Goal: Task Accomplishment & Management: Complete application form

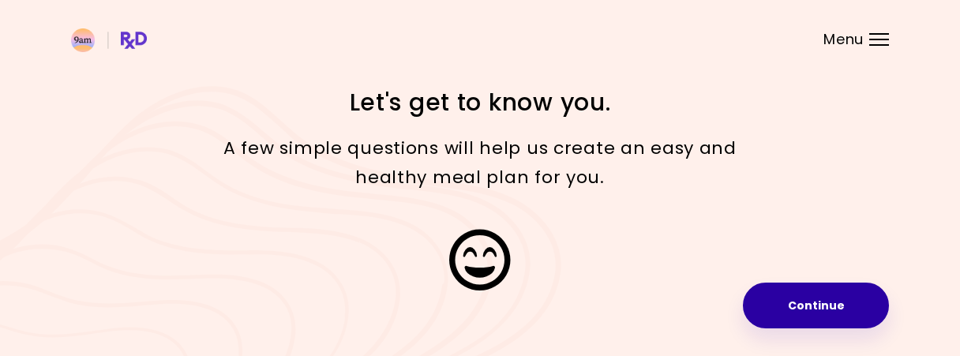
click at [806, 317] on button "Continue" at bounding box center [816, 306] width 146 height 46
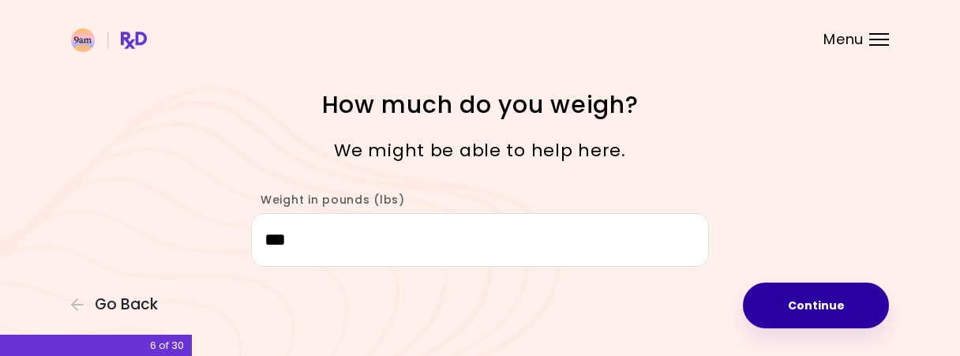
click at [817, 304] on button "Continue" at bounding box center [816, 306] width 146 height 46
select select "****"
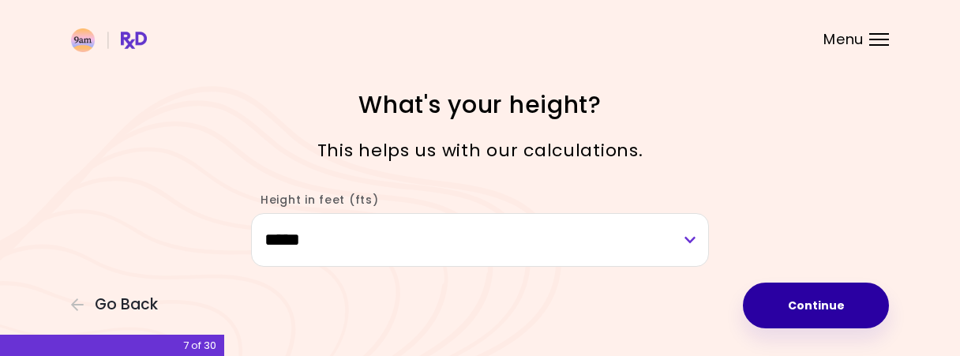
click at [830, 309] on button "Continue" at bounding box center [816, 306] width 146 height 46
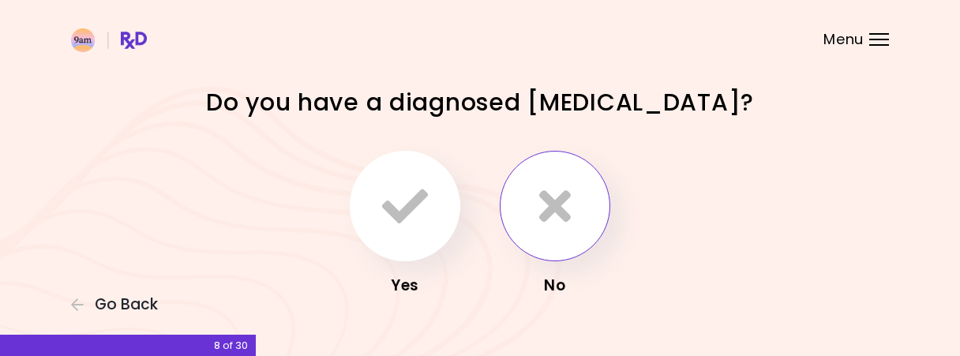
click at [555, 205] on icon "button" at bounding box center [555, 206] width 32 height 46
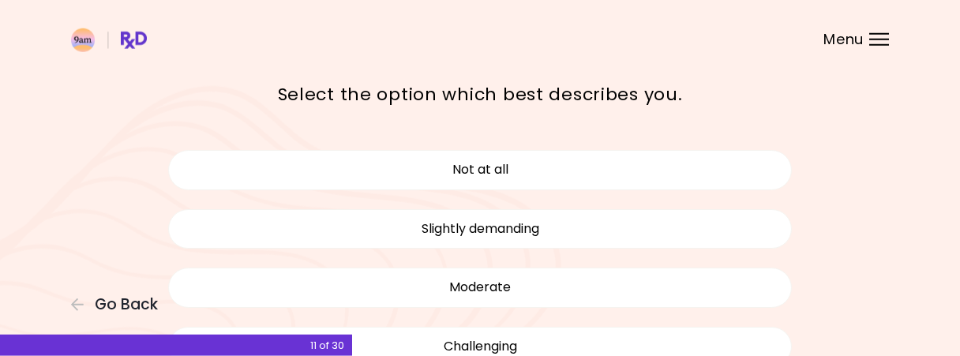
scroll to position [82, 0]
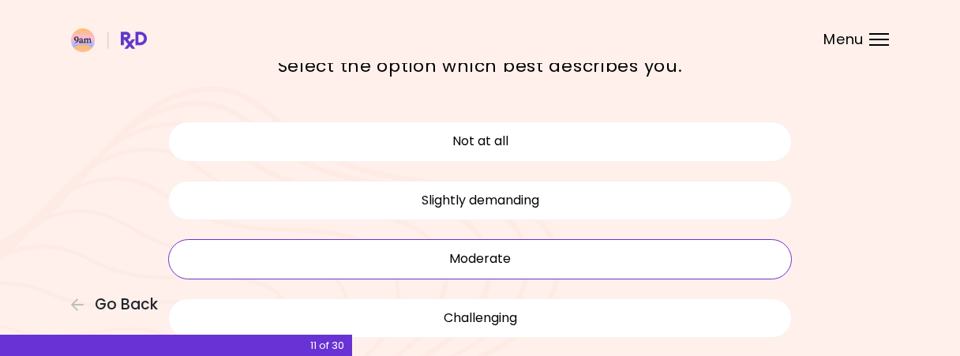
click at [554, 257] on button "Moderate" at bounding box center [480, 258] width 624 height 39
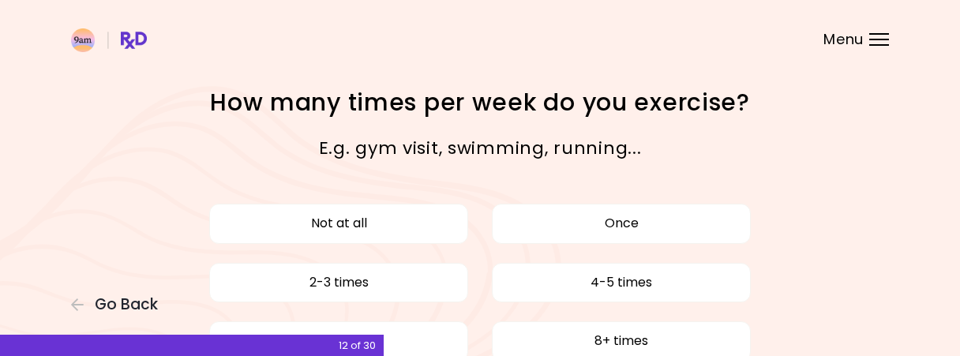
scroll to position [82, 0]
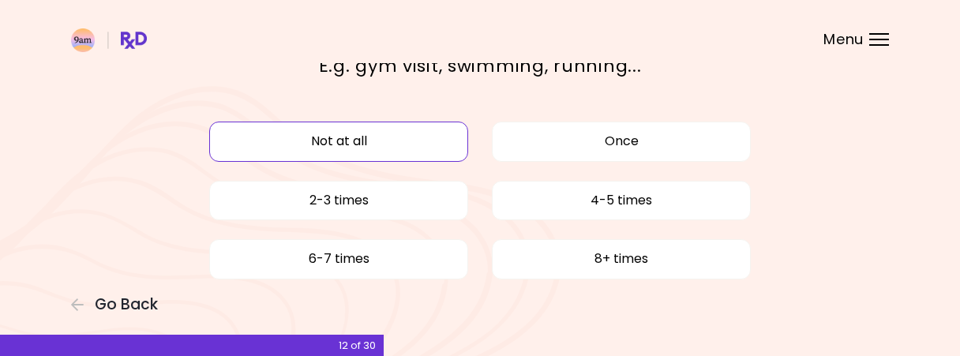
click at [343, 148] on button "Not at all" at bounding box center [338, 141] width 259 height 39
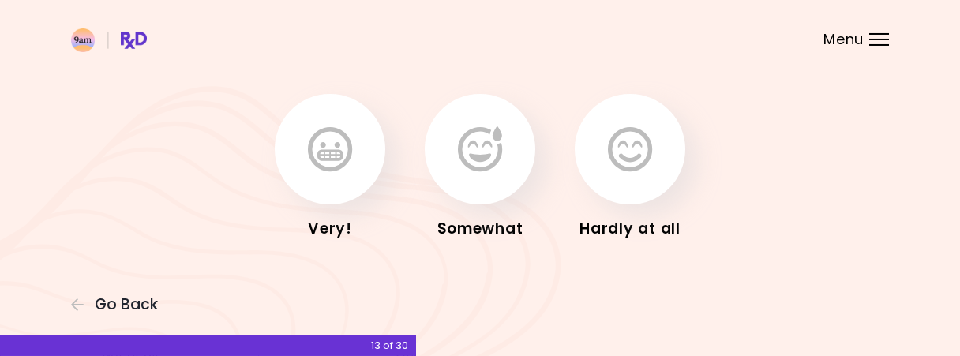
scroll to position [58, 0]
click at [473, 170] on icon "button" at bounding box center [480, 149] width 44 height 46
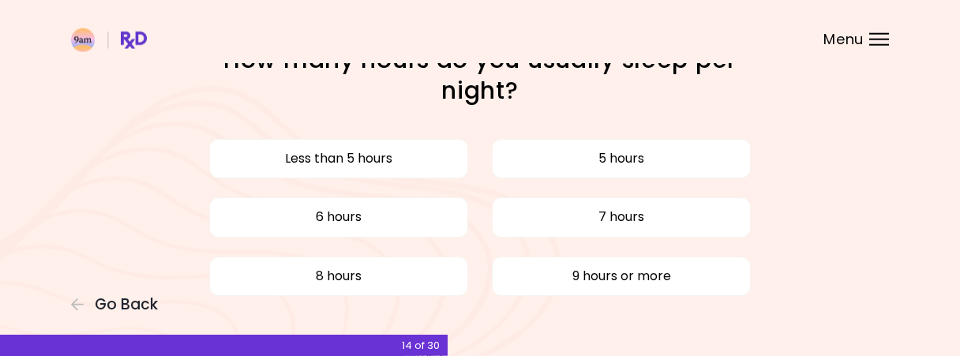
scroll to position [82, 0]
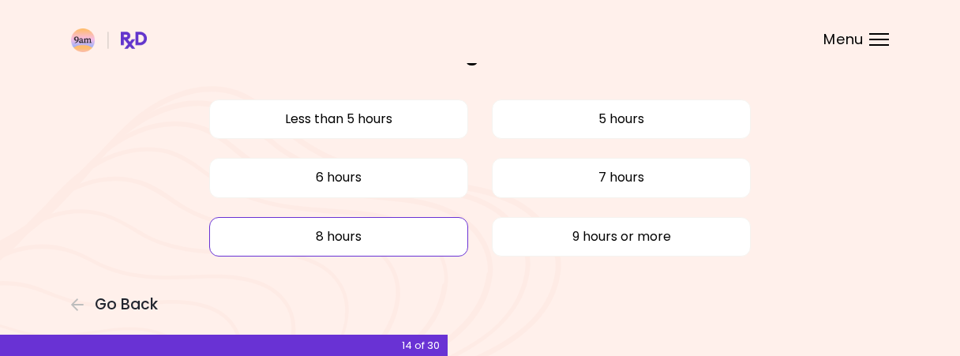
click at [372, 235] on button "8 hours" at bounding box center [338, 236] width 259 height 39
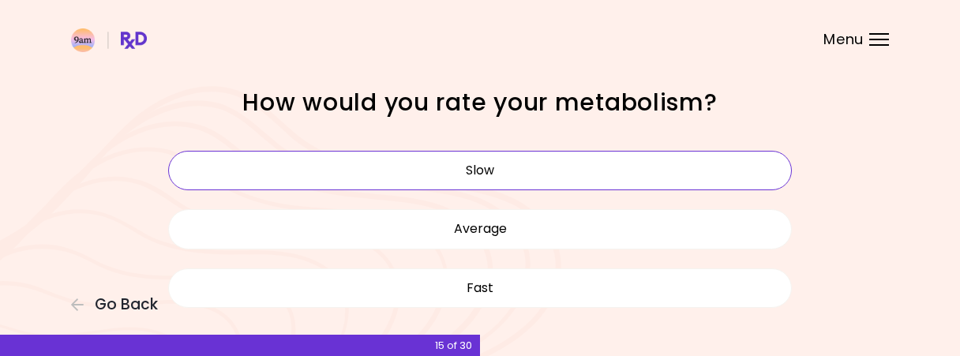
click at [551, 178] on button "Slow" at bounding box center [480, 170] width 624 height 39
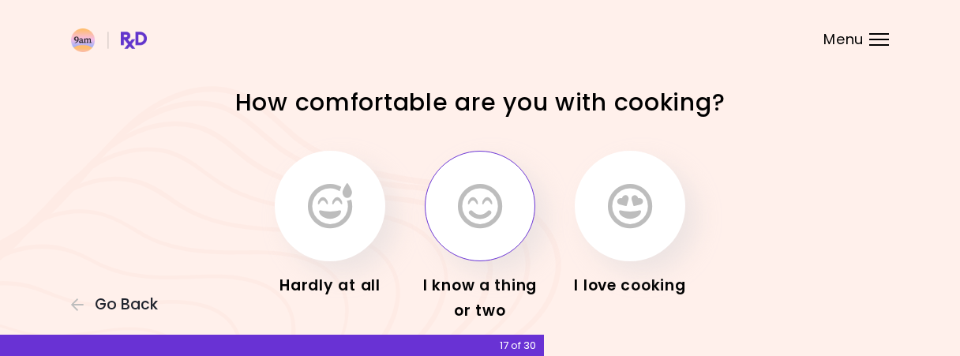
click at [490, 212] on icon "button" at bounding box center [480, 206] width 44 height 46
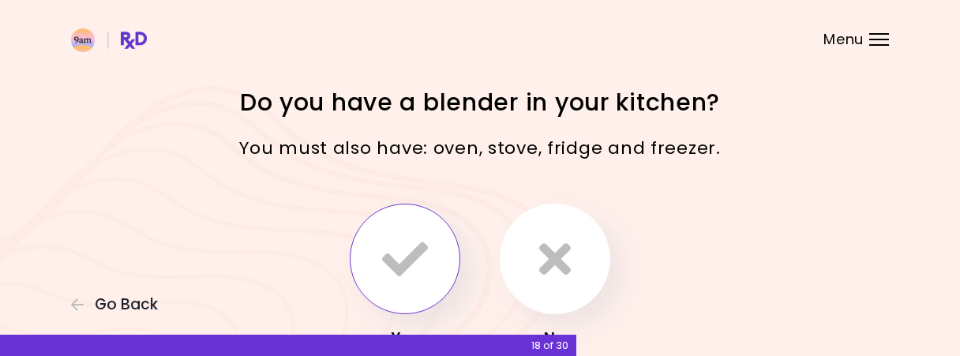
click at [425, 260] on icon "button" at bounding box center [405, 259] width 46 height 46
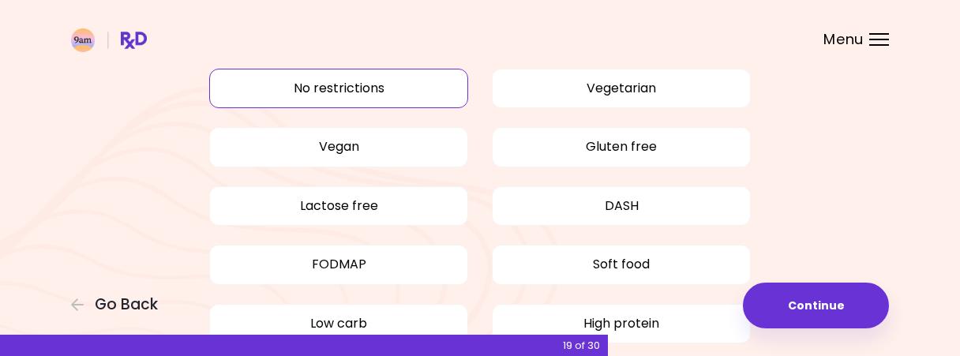
scroll to position [164, 0]
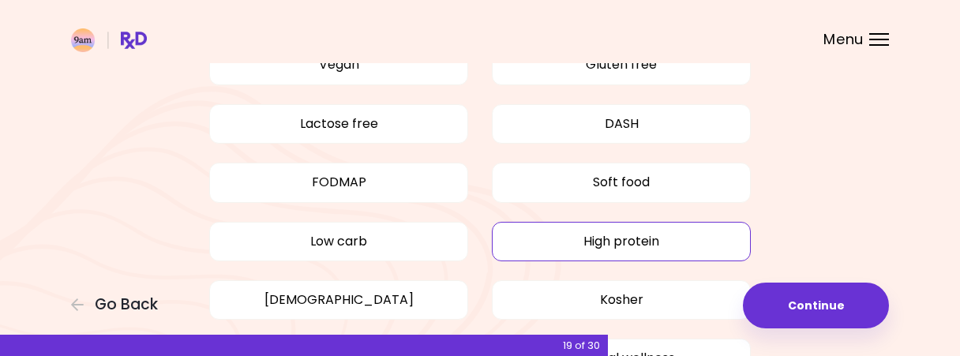
click at [572, 245] on button "High protein" at bounding box center [621, 241] width 259 height 39
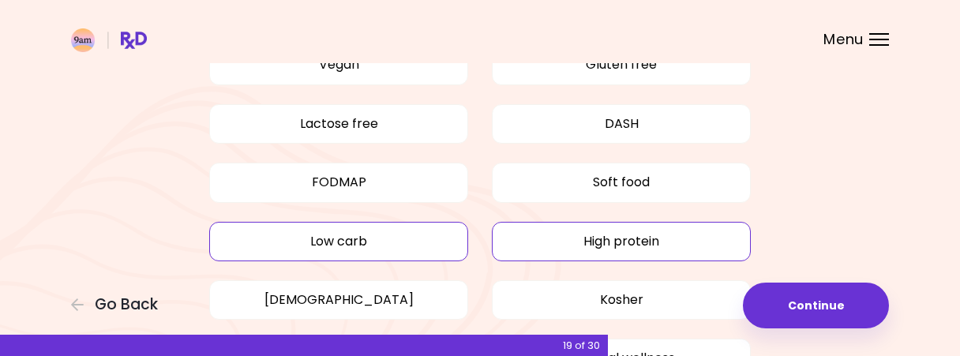
click at [419, 243] on button "Low carb" at bounding box center [338, 241] width 259 height 39
click at [620, 242] on button "High protein" at bounding box center [621, 241] width 259 height 39
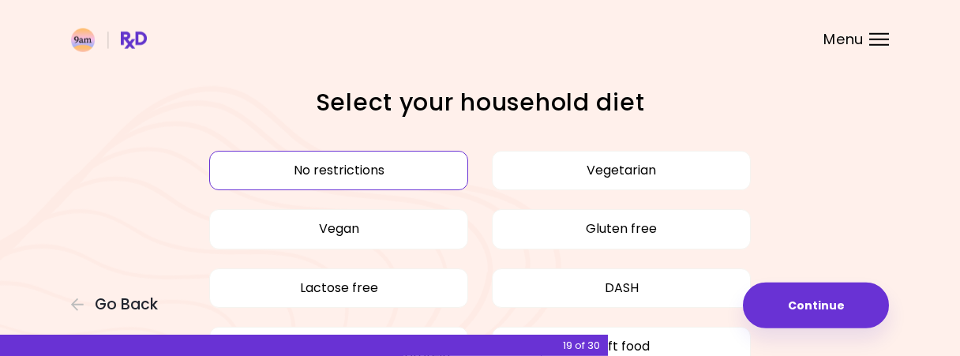
scroll to position [0, 0]
click at [398, 167] on button "No restrictions" at bounding box center [338, 170] width 259 height 39
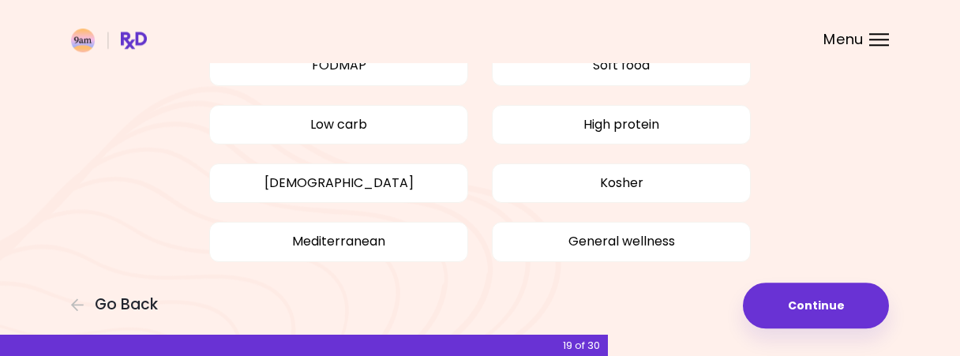
scroll to position [298, 0]
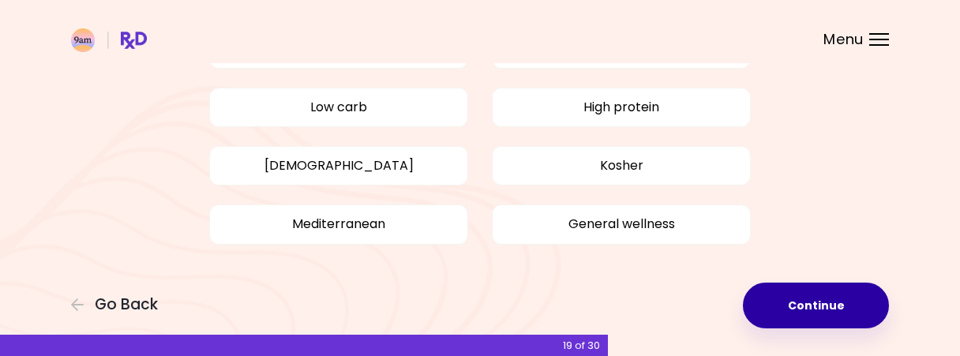
click at [812, 298] on button "Continue" at bounding box center [816, 306] width 146 height 46
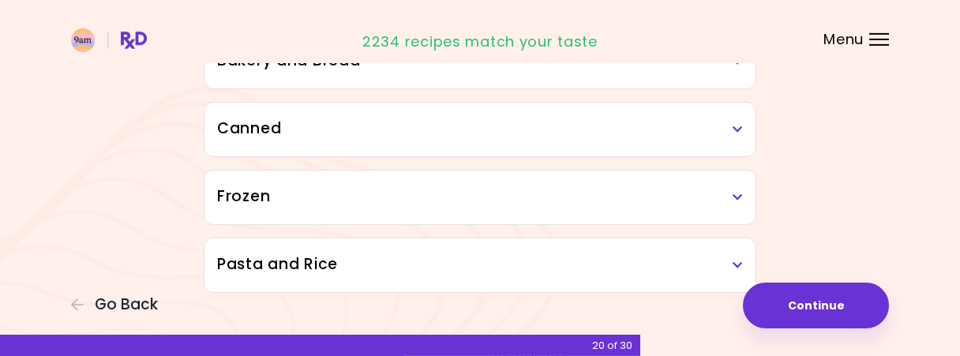
scroll to position [1028, 0]
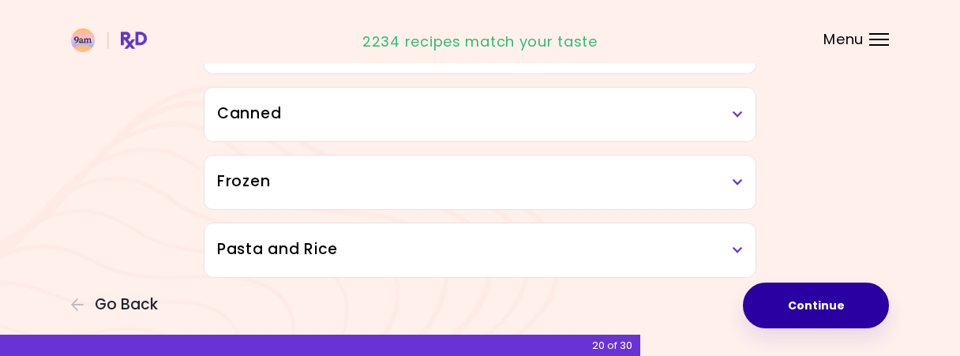
click at [837, 309] on button "Continue" at bounding box center [816, 306] width 146 height 46
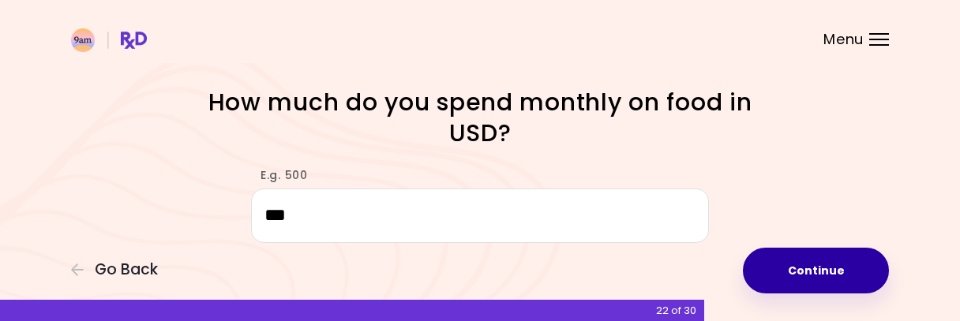
type input "***"
click at [823, 294] on button "Continue" at bounding box center [816, 271] width 146 height 46
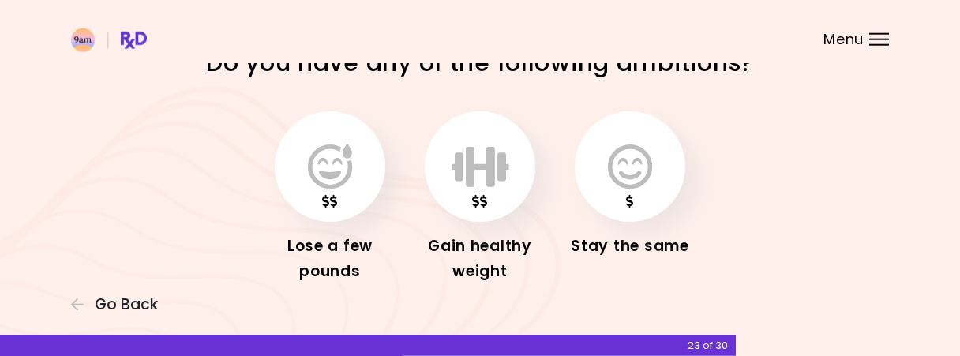
scroll to position [82, 0]
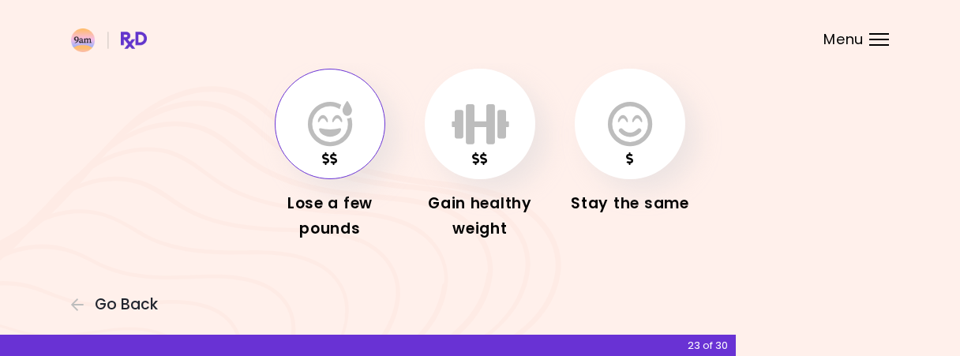
click at [325, 126] on icon "button" at bounding box center [330, 124] width 44 height 46
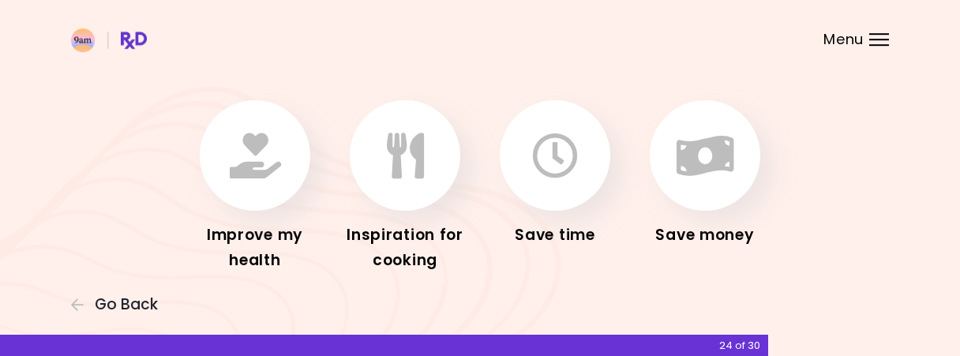
scroll to position [82, 0]
click at [422, 171] on icon "button" at bounding box center [405, 155] width 37 height 46
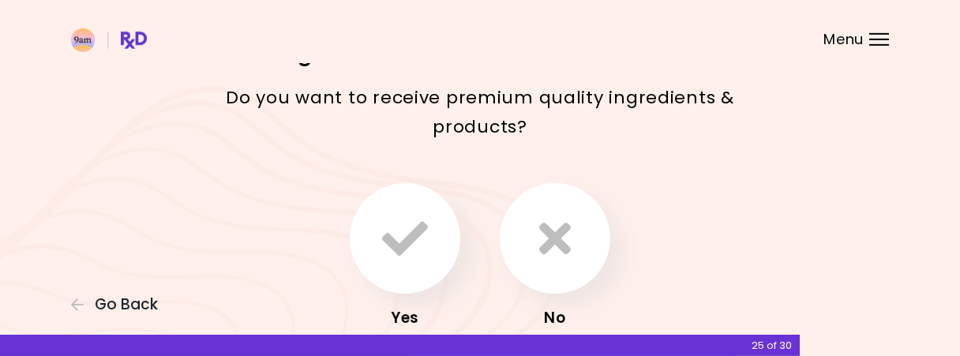
scroll to position [82, 0]
click at [562, 238] on icon "button" at bounding box center [555, 238] width 32 height 46
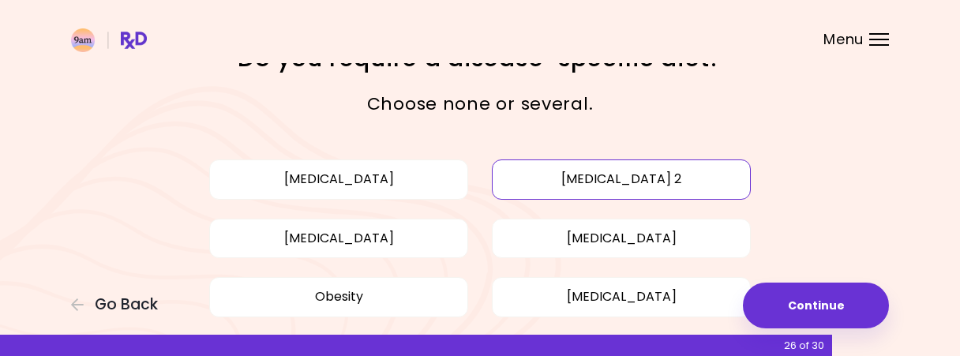
scroll to position [82, 0]
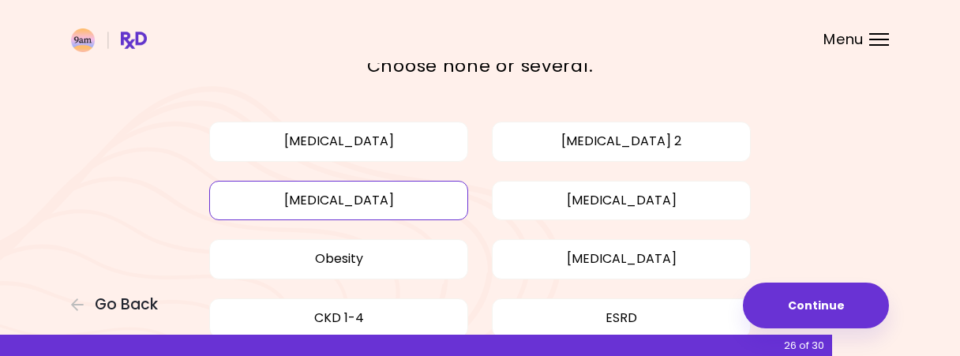
click at [424, 200] on button "[MEDICAL_DATA]" at bounding box center [338, 200] width 259 height 39
click at [423, 263] on button "Obesity" at bounding box center [338, 258] width 259 height 39
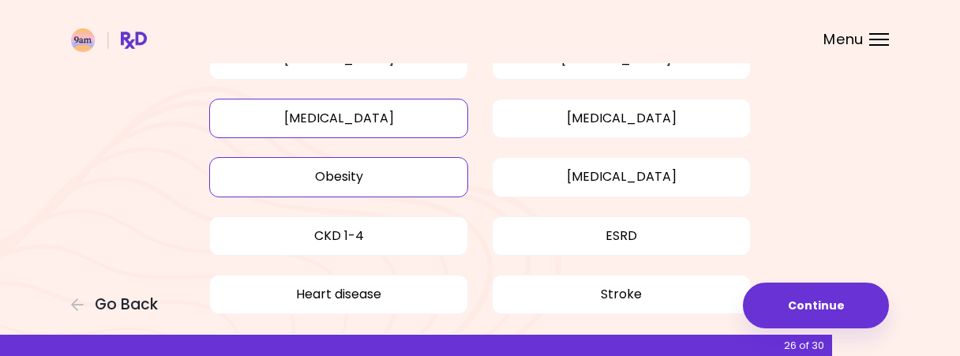
scroll to position [246, 0]
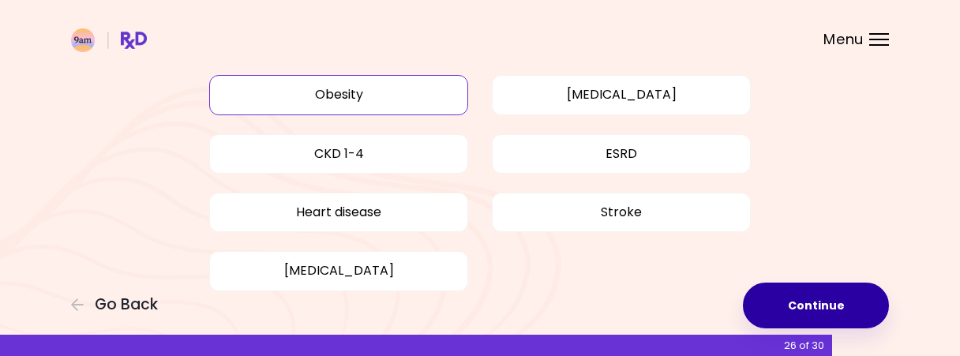
click at [841, 302] on button "Continue" at bounding box center [816, 306] width 146 height 46
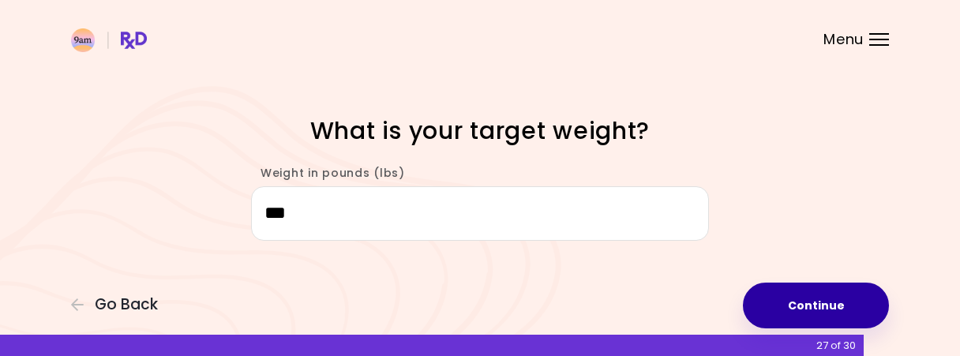
type input "***"
click at [812, 310] on button "Continue" at bounding box center [816, 306] width 146 height 46
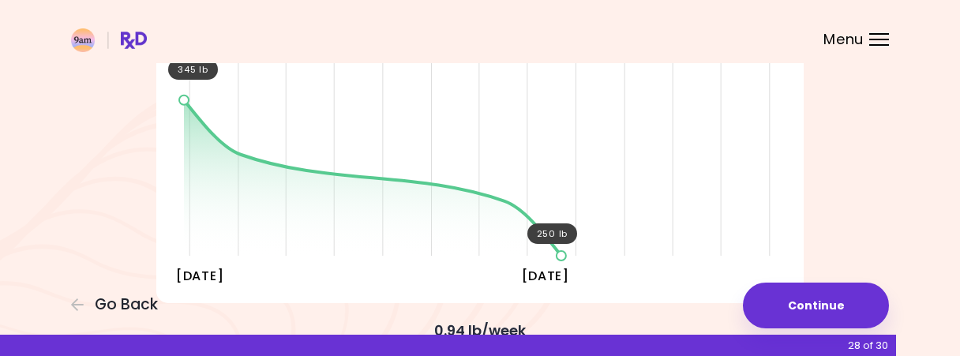
scroll to position [246, 0]
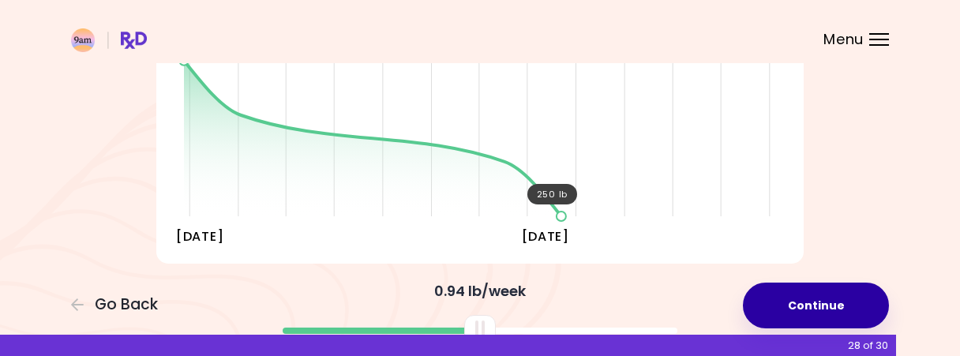
click at [807, 293] on button "Continue" at bounding box center [816, 306] width 146 height 46
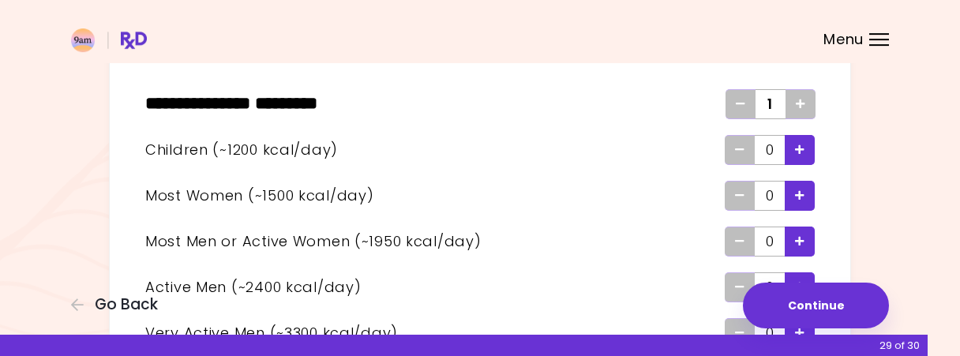
scroll to position [62, 0]
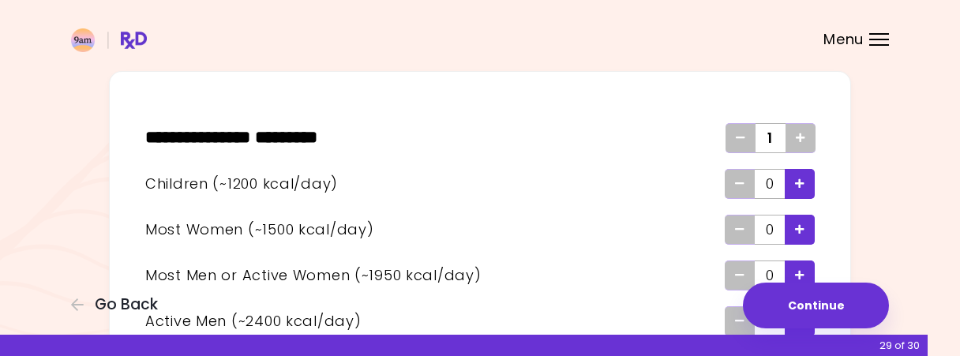
click at [800, 224] on icon "Add - Woman" at bounding box center [799, 229] width 9 height 10
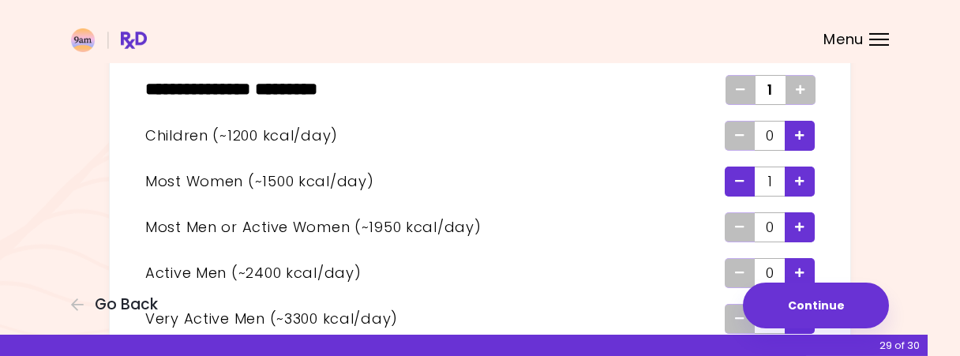
scroll to position [144, 0]
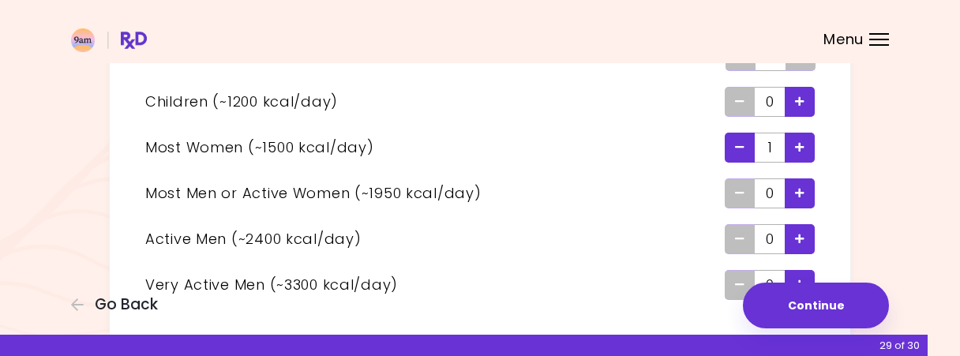
click at [796, 193] on icon "Add - Man or Active Woman" at bounding box center [799, 193] width 9 height 10
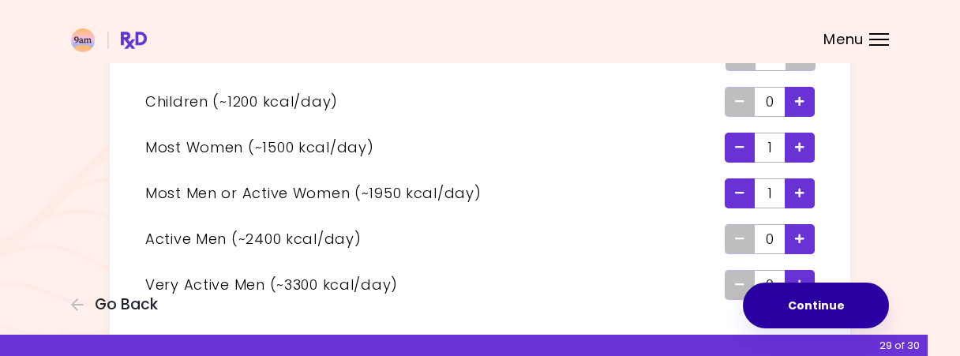
click at [803, 290] on button "Continue" at bounding box center [816, 306] width 146 height 46
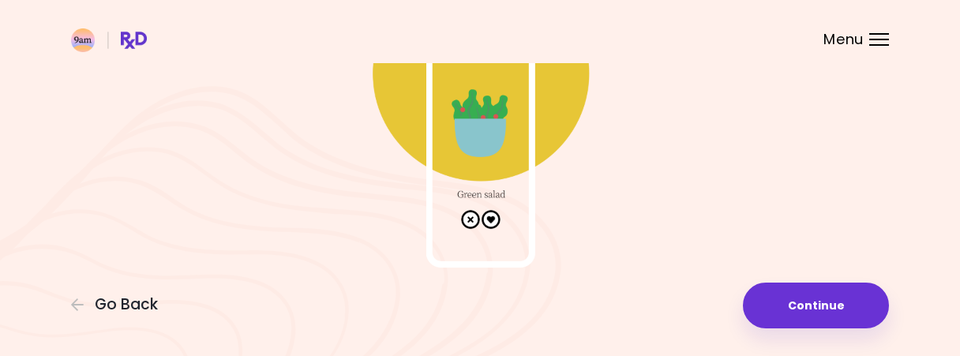
scroll to position [191, 0]
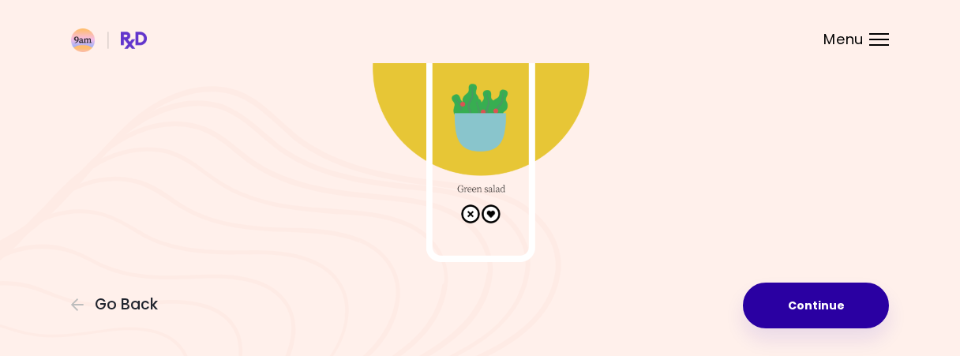
click at [819, 302] on button "Continue" at bounding box center [816, 306] width 146 height 46
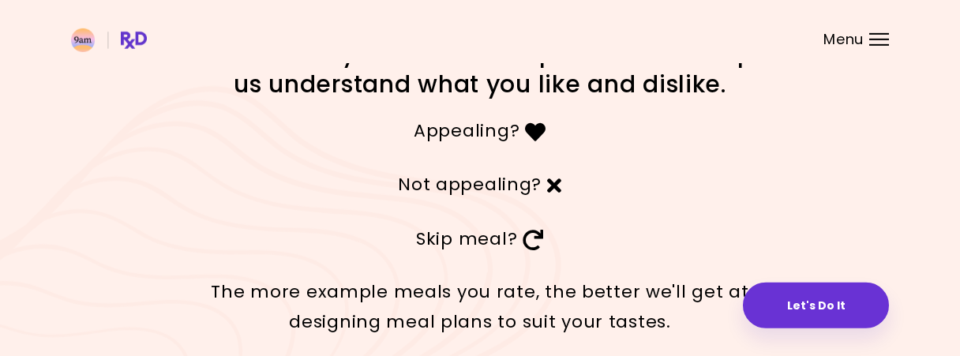
scroll to position [82, 0]
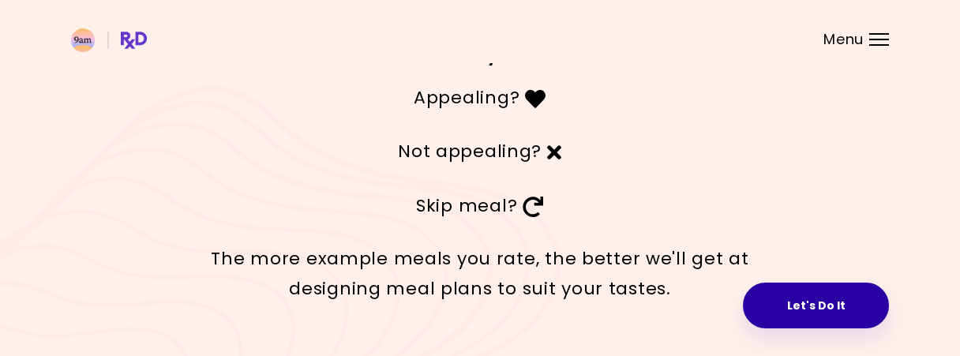
click at [841, 317] on button "Let's Do It" at bounding box center [816, 306] width 146 height 46
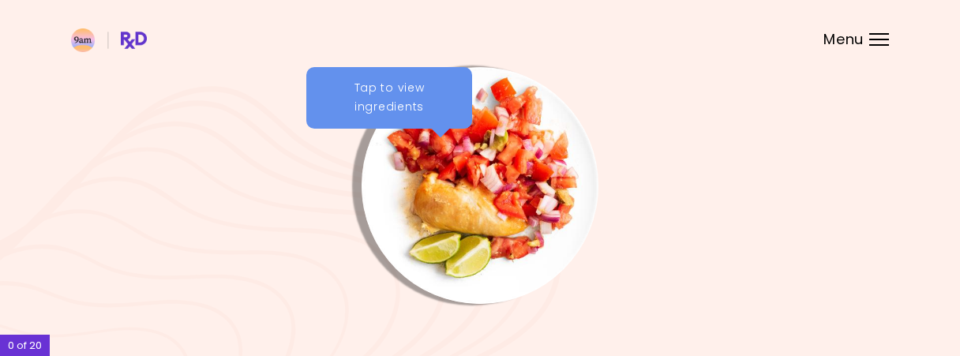
click at [407, 94] on div "Tap to view ingredients" at bounding box center [389, 98] width 166 height 62
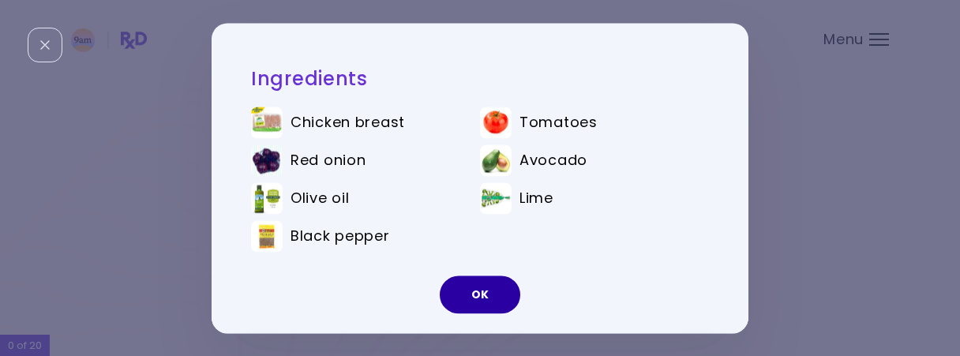
click at [492, 290] on button "OK" at bounding box center [480, 294] width 81 height 38
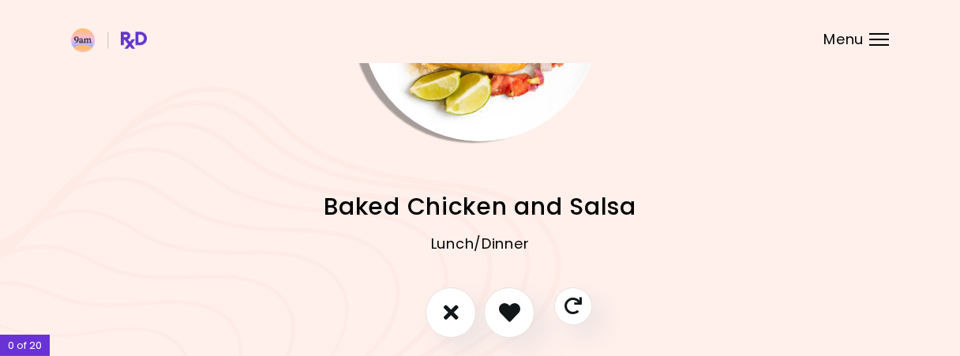
scroll to position [164, 0]
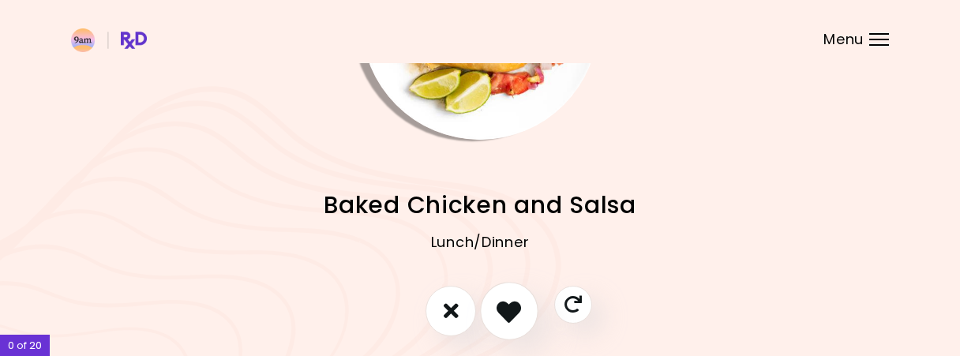
click at [504, 303] on icon "I like this recipe" at bounding box center [509, 310] width 24 height 24
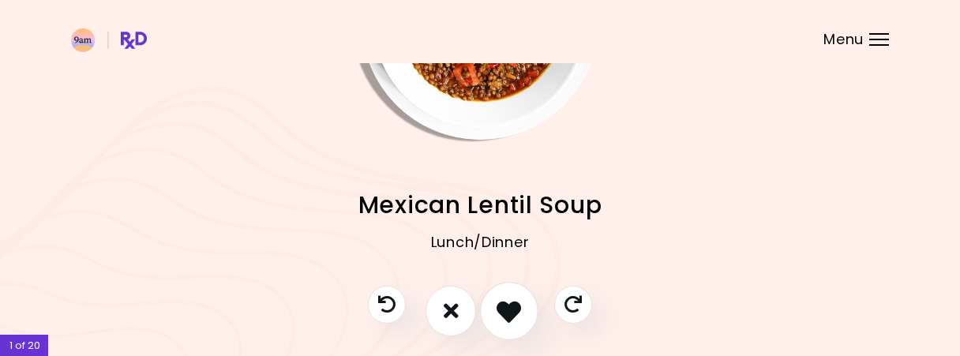
click at [514, 313] on icon "I like this recipe" at bounding box center [509, 310] width 24 height 24
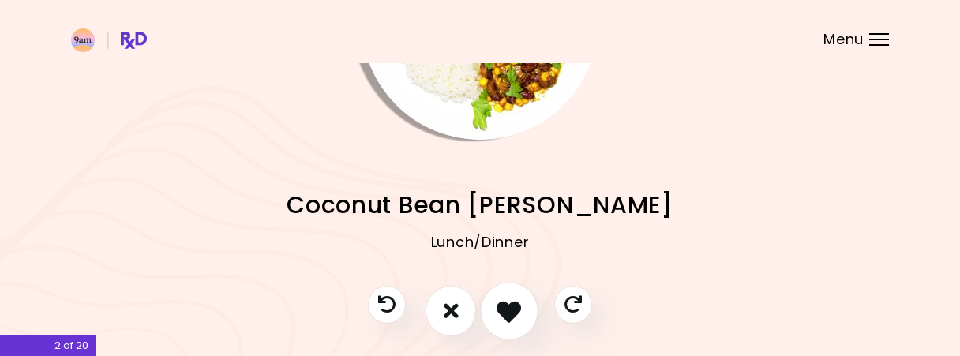
click at [512, 311] on icon "I like this recipe" at bounding box center [509, 310] width 24 height 24
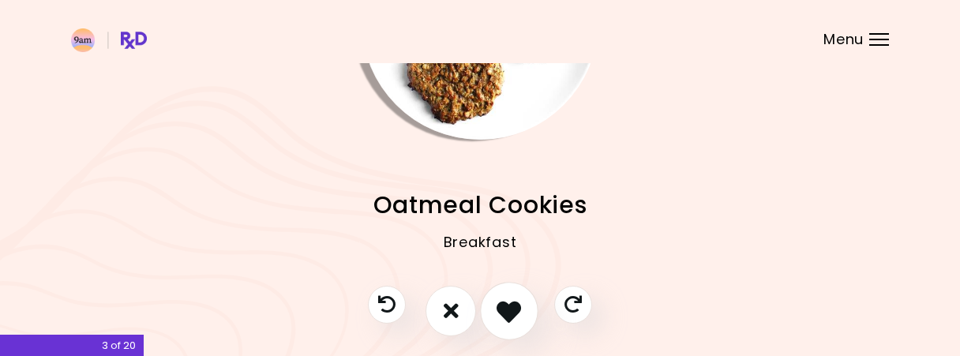
click at [511, 310] on icon "I like this recipe" at bounding box center [509, 310] width 24 height 24
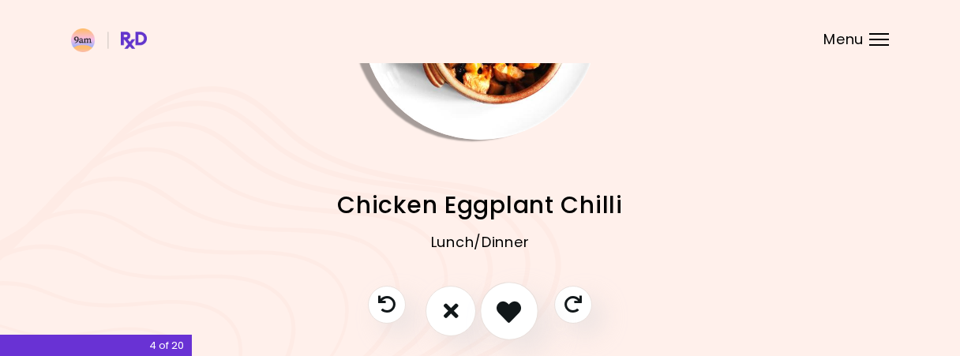
click at [512, 299] on icon "I like this recipe" at bounding box center [509, 310] width 24 height 24
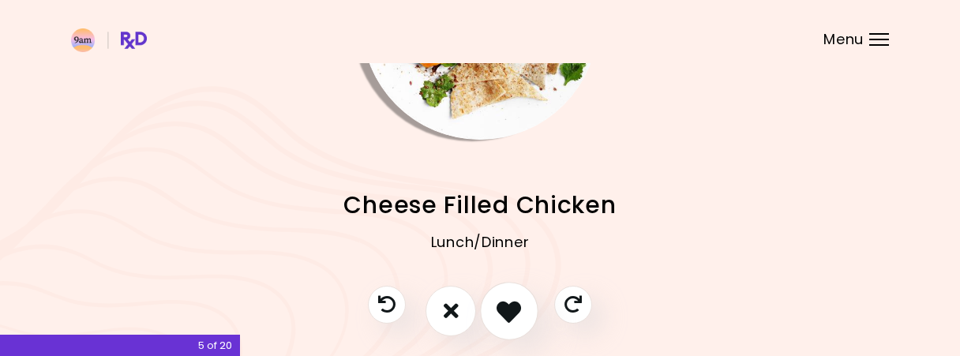
click at [505, 307] on icon "I like this recipe" at bounding box center [509, 310] width 24 height 24
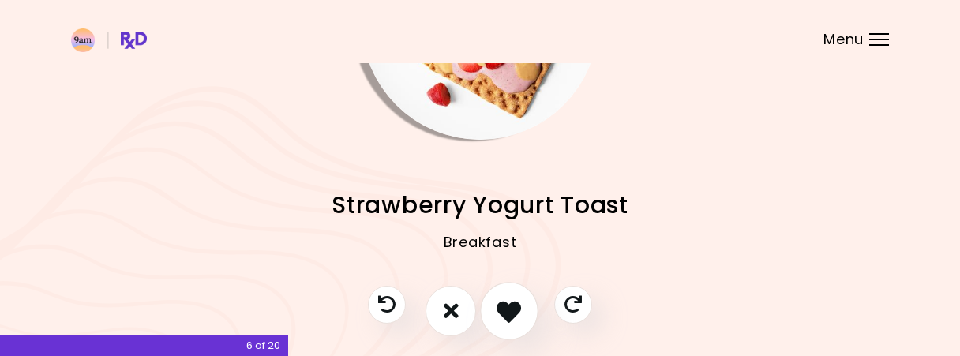
click at [505, 307] on icon "I like this recipe" at bounding box center [509, 310] width 24 height 24
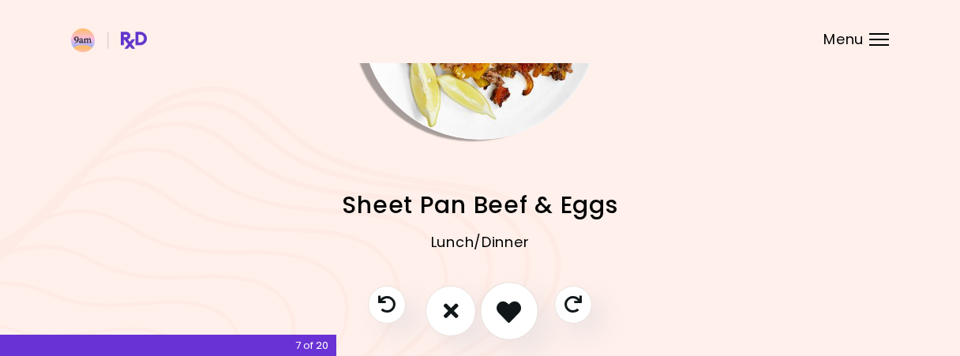
click at [522, 312] on button "I like this recipe" at bounding box center [509, 311] width 58 height 58
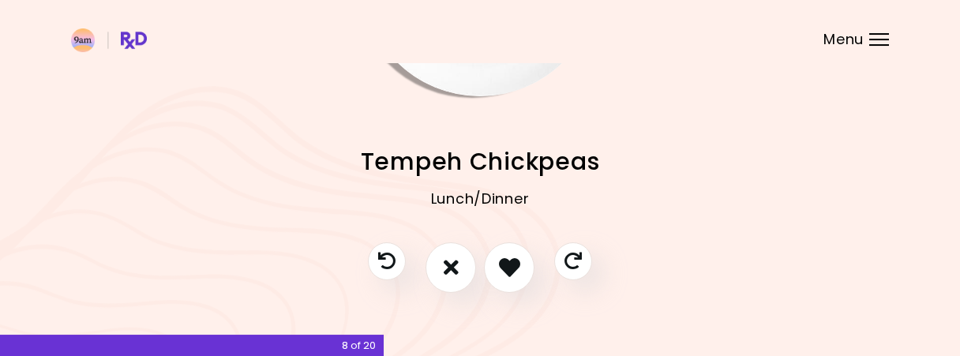
scroll to position [227, 0]
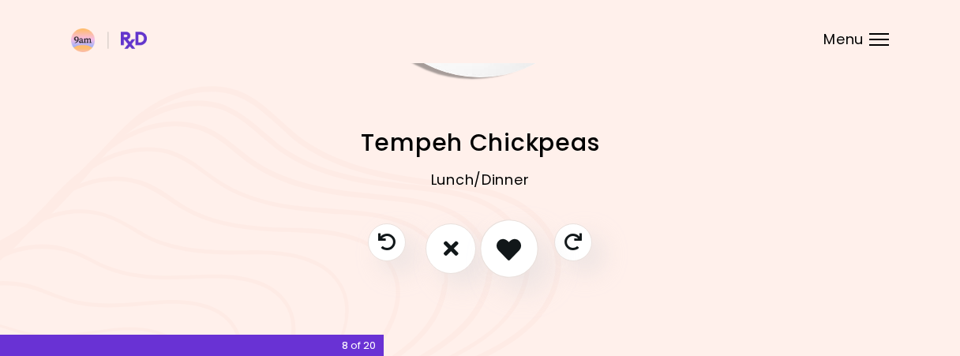
click at [520, 249] on icon "I like this recipe" at bounding box center [509, 248] width 24 height 24
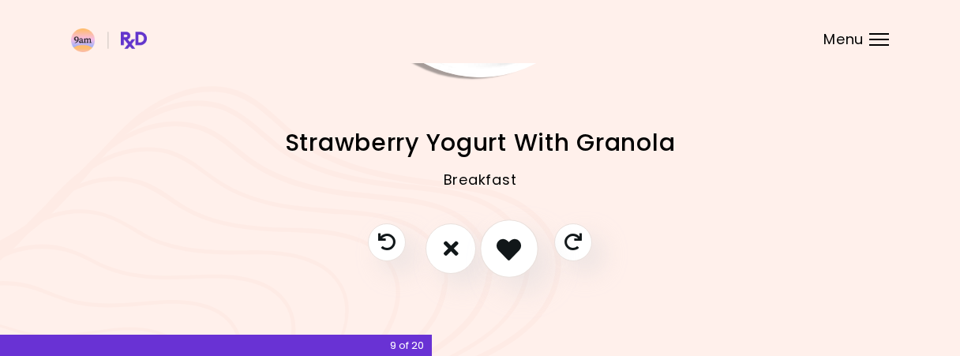
click at [520, 249] on icon "I like this recipe" at bounding box center [509, 248] width 24 height 24
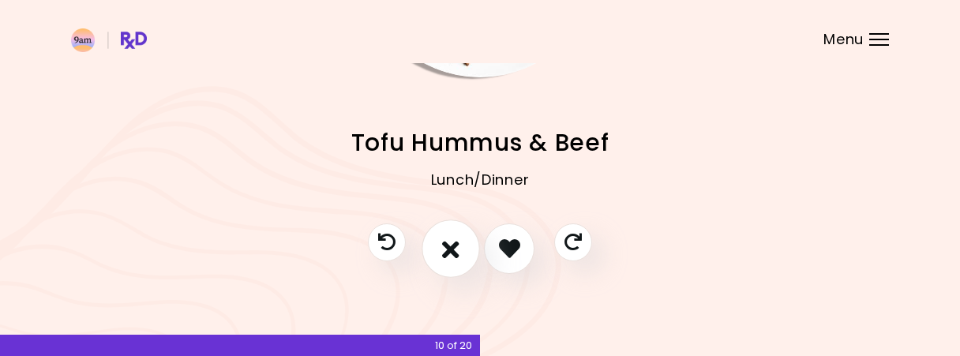
click at [459, 243] on button "I don't like this recipe" at bounding box center [451, 248] width 58 height 58
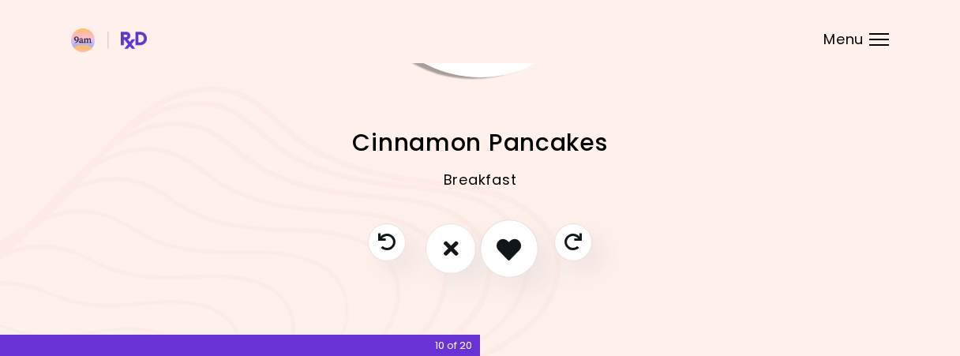
click at [520, 244] on icon "I like this recipe" at bounding box center [509, 248] width 24 height 24
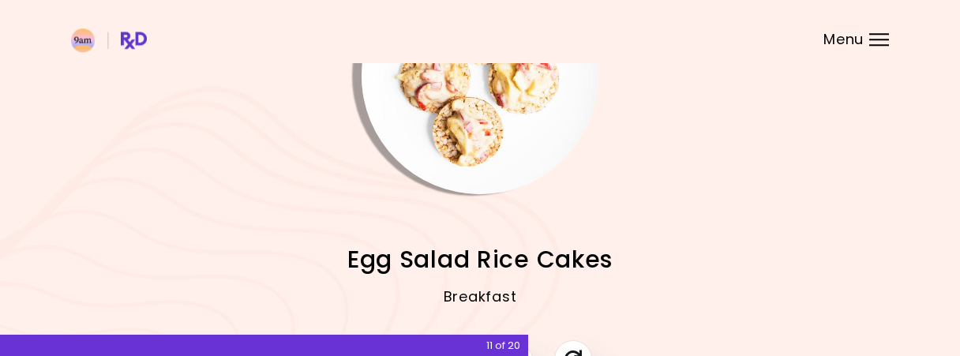
scroll to position [164, 0]
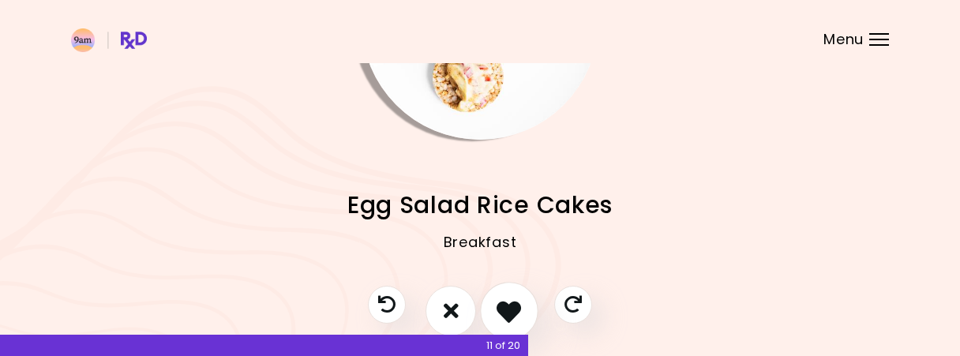
click at [508, 310] on icon "I like this recipe" at bounding box center [509, 310] width 24 height 24
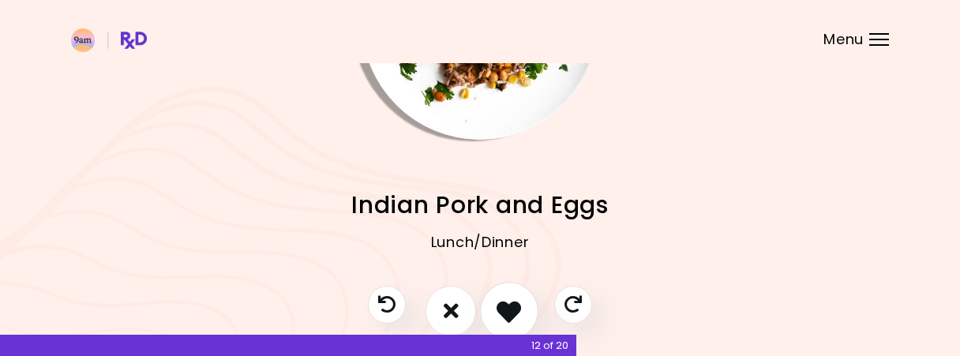
click at [508, 310] on icon "I like this recipe" at bounding box center [509, 310] width 24 height 24
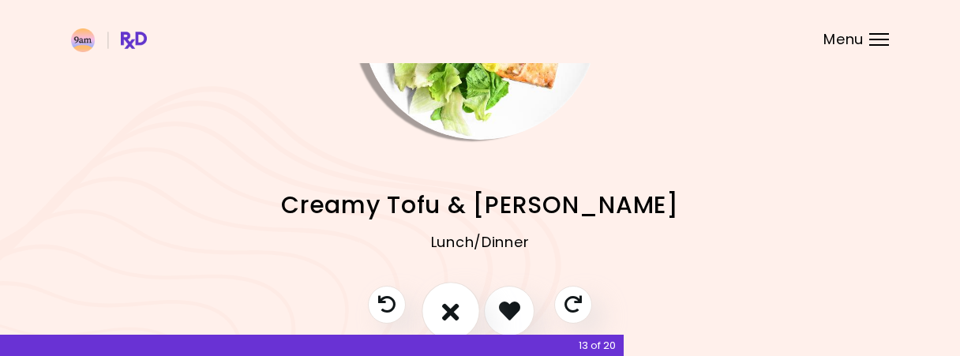
click at [469, 304] on button "I don't like this recipe" at bounding box center [451, 311] width 58 height 58
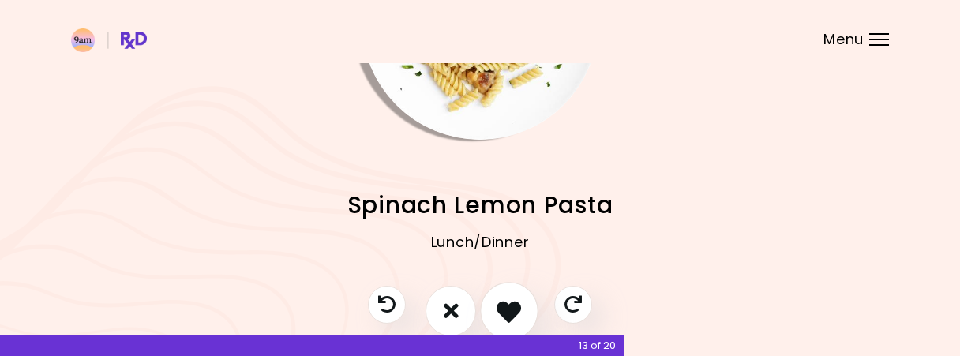
click at [512, 301] on icon "I like this recipe" at bounding box center [509, 310] width 24 height 24
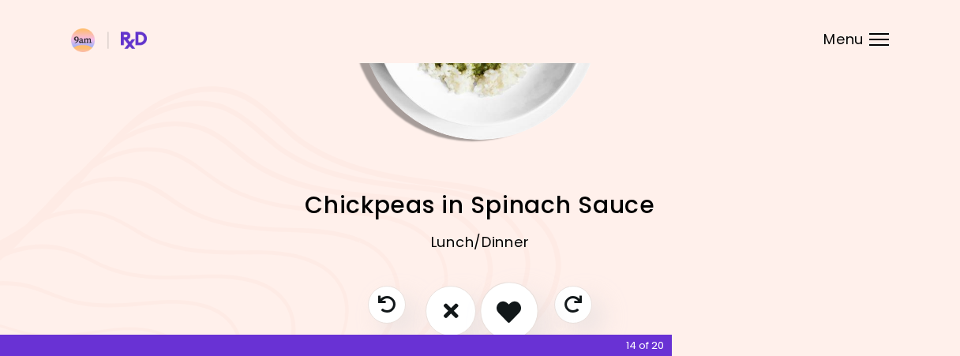
click at [512, 302] on icon "I like this recipe" at bounding box center [509, 310] width 24 height 24
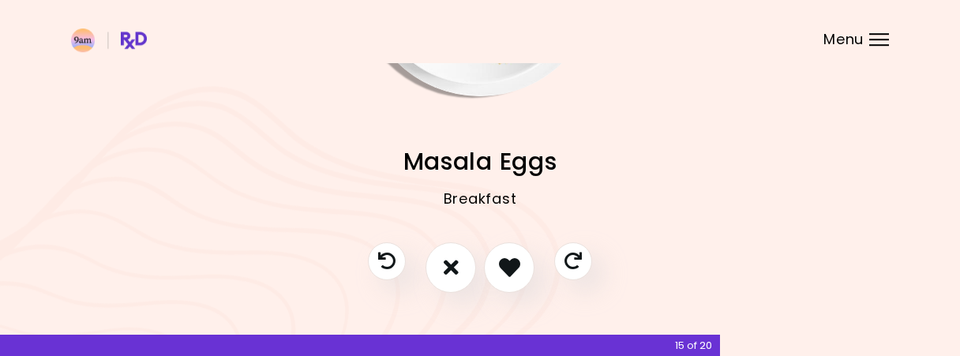
scroll to position [227, 0]
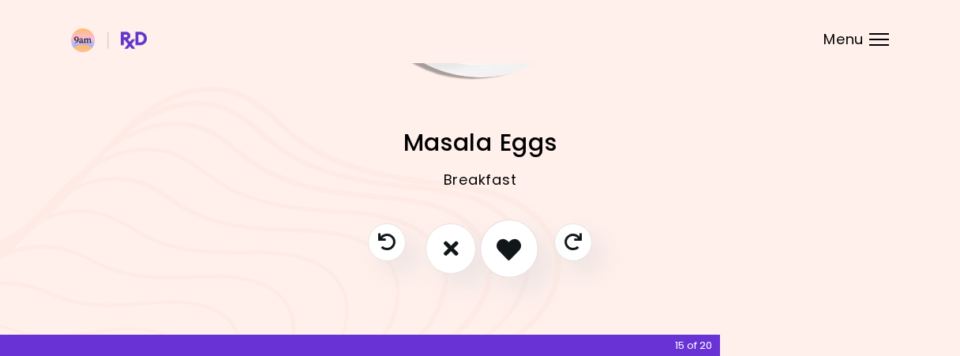
click at [514, 253] on icon "I like this recipe" at bounding box center [509, 248] width 24 height 24
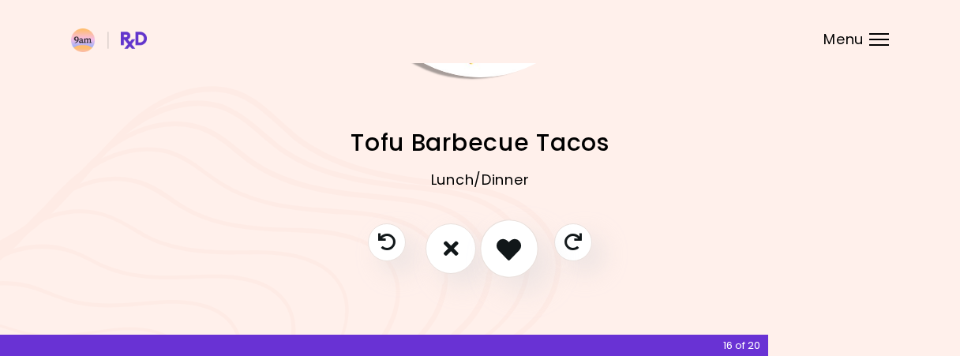
click at [513, 247] on icon "I like this recipe" at bounding box center [509, 248] width 24 height 24
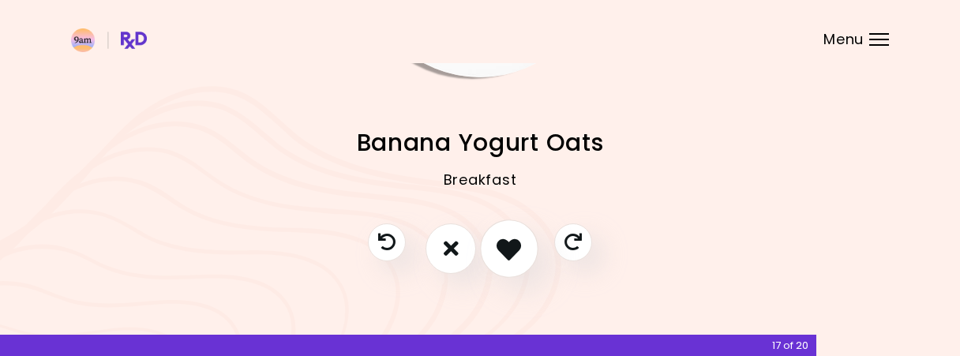
click at [513, 247] on icon "I like this recipe" at bounding box center [509, 248] width 24 height 24
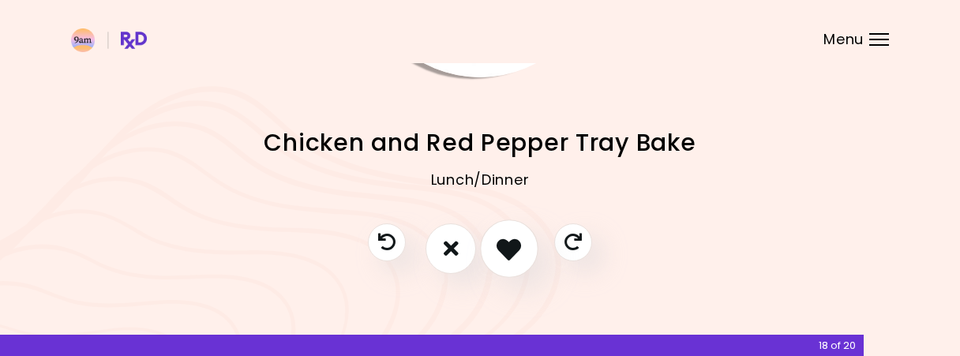
click at [513, 247] on icon "I like this recipe" at bounding box center [509, 248] width 24 height 24
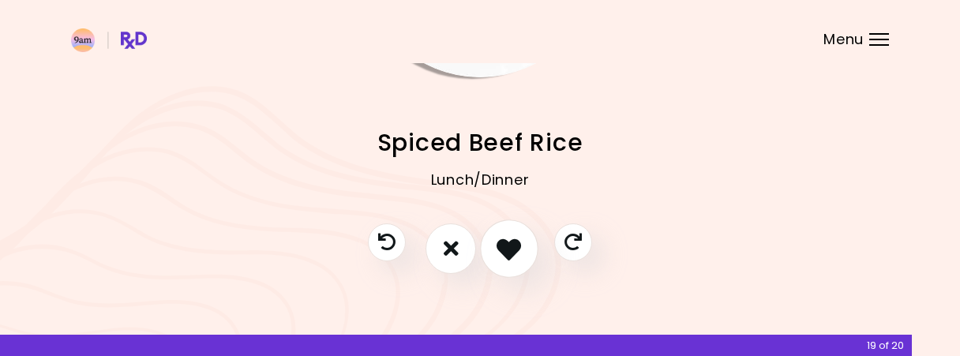
click at [513, 247] on icon "I like this recipe" at bounding box center [509, 248] width 24 height 24
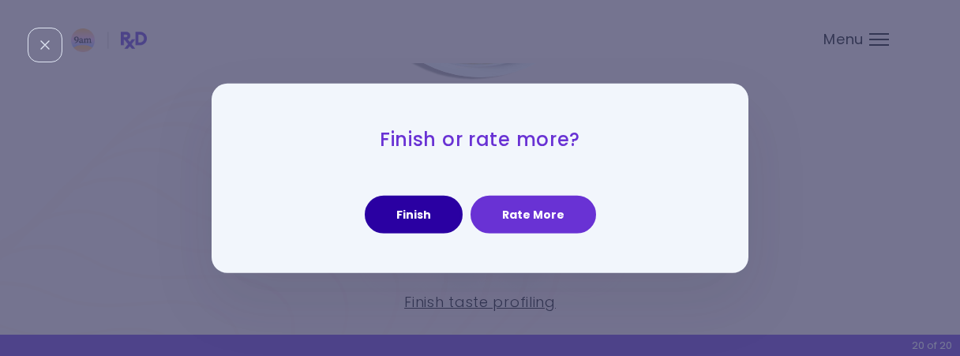
click at [408, 217] on button "Finish" at bounding box center [414, 215] width 98 height 38
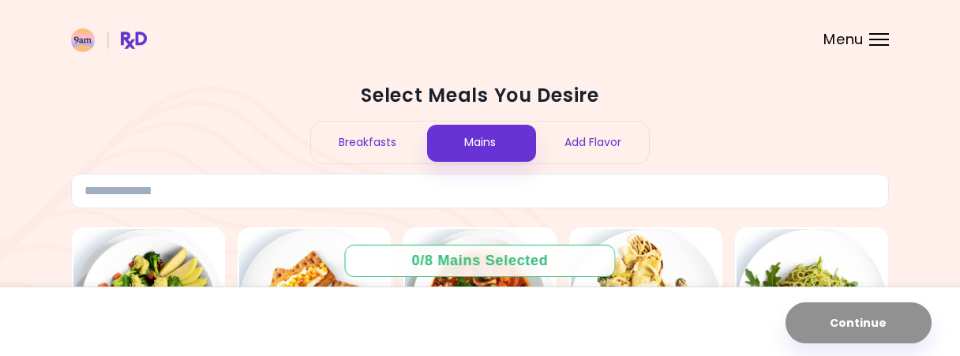
click at [389, 143] on div "Breakfasts" at bounding box center [367, 143] width 113 height 42
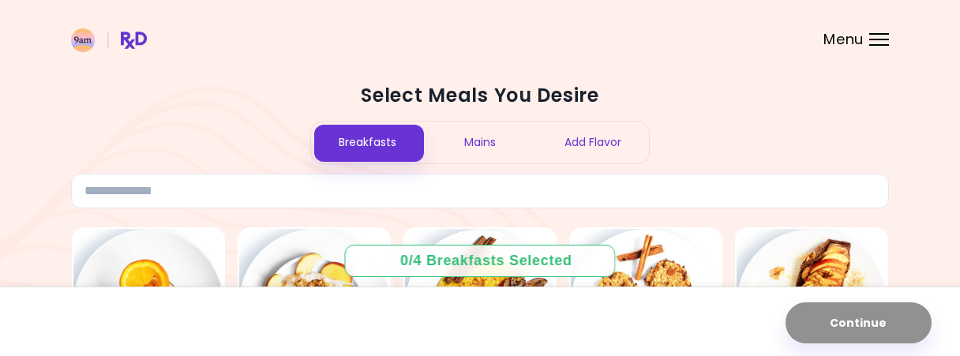
click at [481, 137] on div "Mains" at bounding box center [480, 143] width 113 height 42
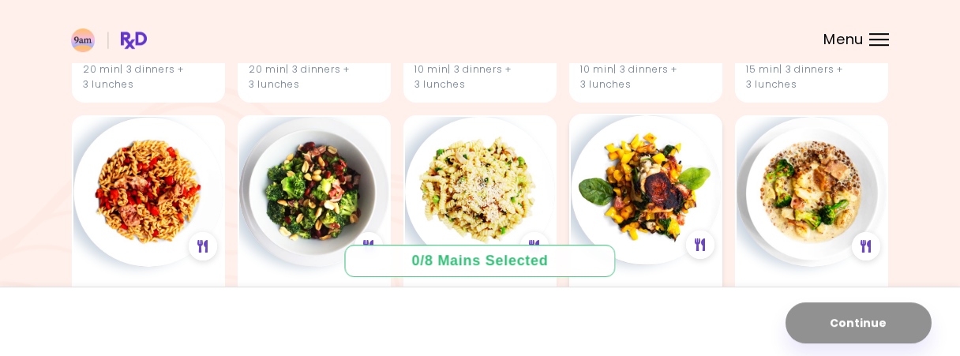
scroll to position [1801, 0]
